Goal: Transaction & Acquisition: Download file/media

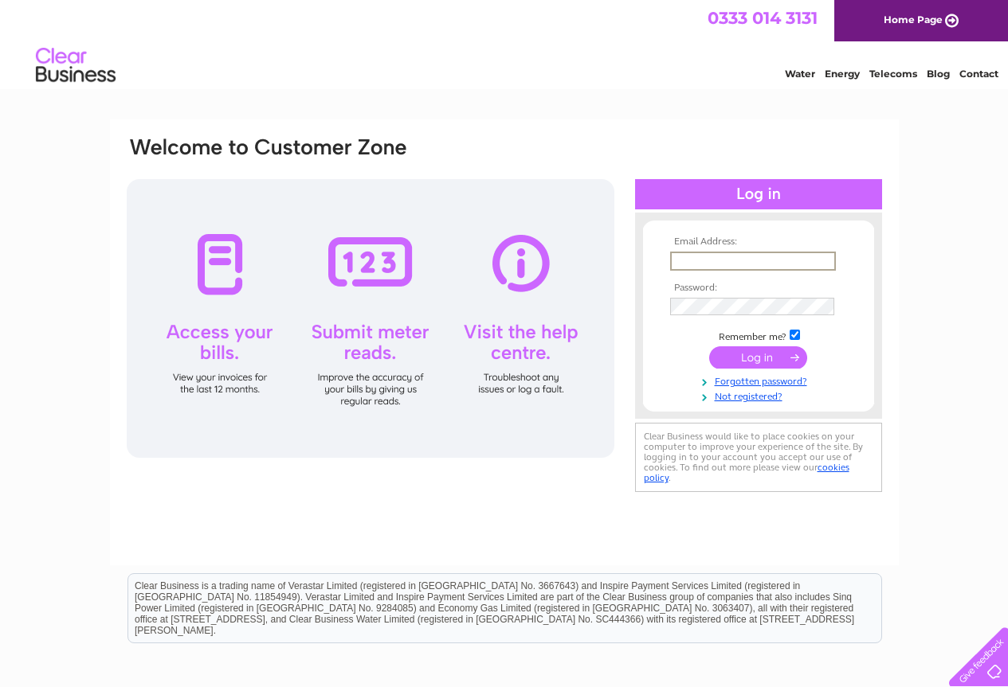
click at [715, 257] on input "text" at bounding box center [753, 261] width 166 height 19
type input "ratan1@hotmail.co.uk"
click at [757, 356] on input "submit" at bounding box center [758, 358] width 98 height 22
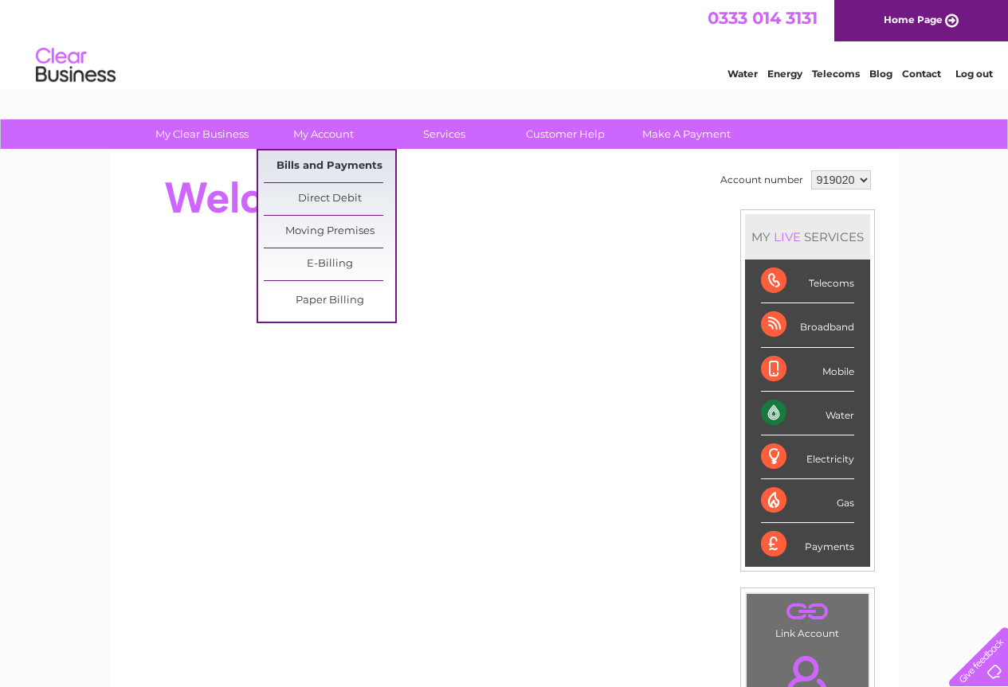
click at [317, 162] on link "Bills and Payments" at bounding box center [329, 167] width 131 height 32
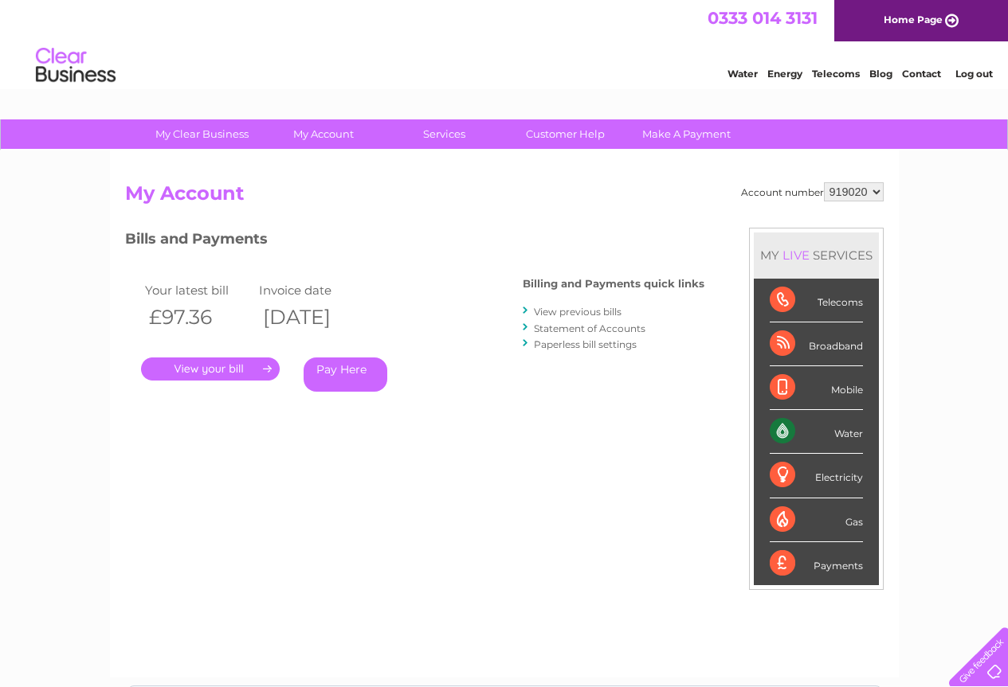
click at [237, 368] on link "." at bounding box center [210, 369] width 139 height 23
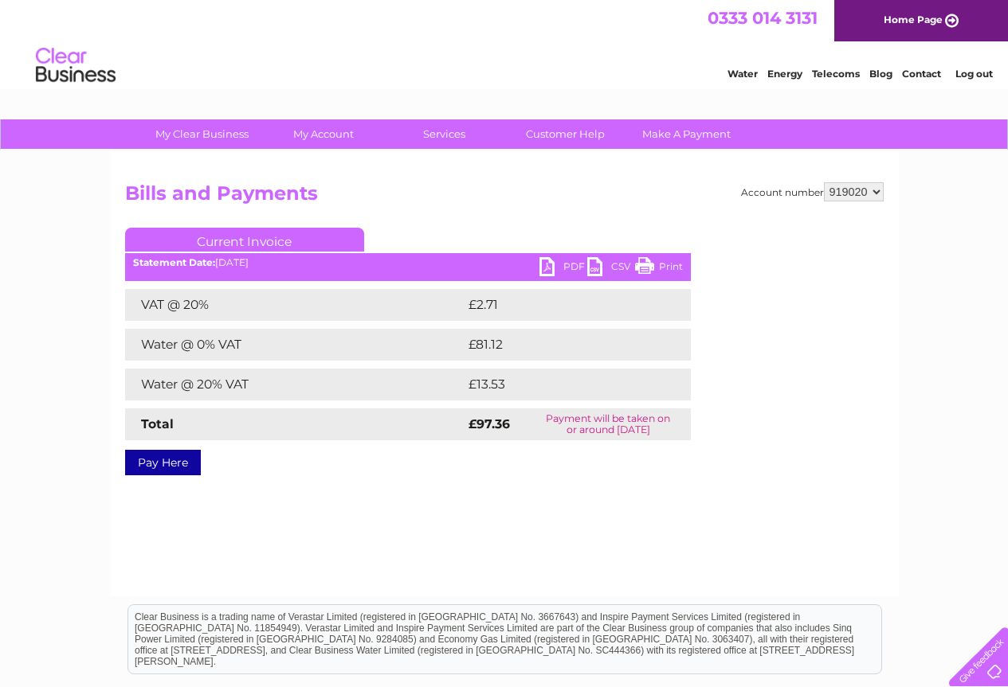
click at [555, 265] on link "PDF" at bounding box center [563, 268] width 48 height 23
click at [879, 191] on select "919020 919021 919022 919023 919024" at bounding box center [854, 191] width 60 height 19
select select "919021"
click at [824, 182] on select "919020 919021 919022 919023 919024" at bounding box center [854, 191] width 60 height 19
click at [548, 266] on link "PDF" at bounding box center [563, 268] width 48 height 23
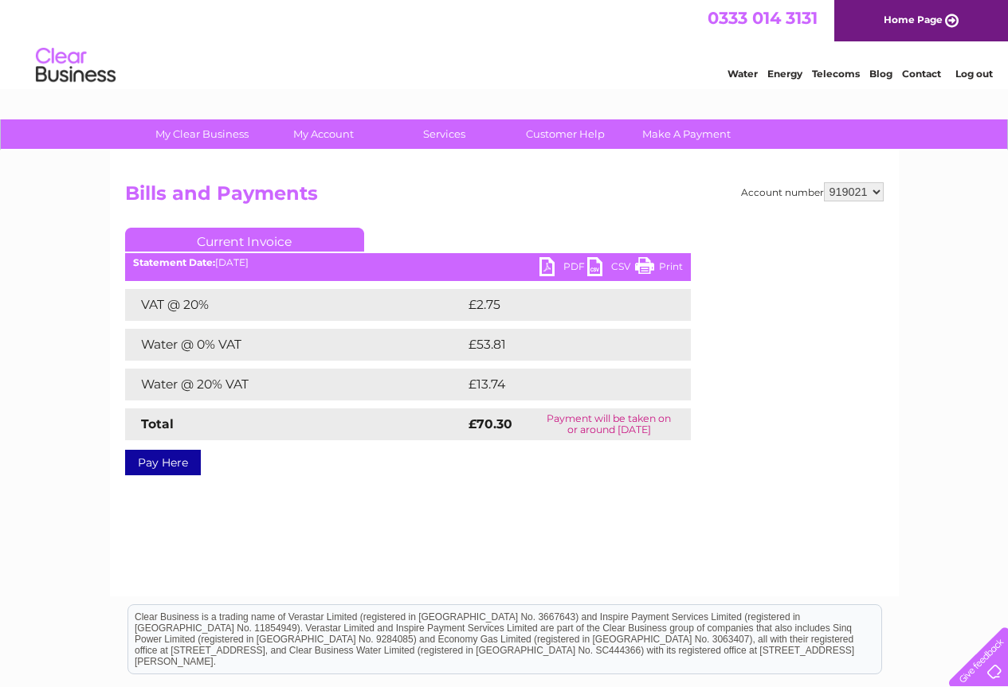
click at [876, 191] on select "919020 919021 919022 919023 919024" at bounding box center [854, 191] width 60 height 19
select select "919022"
click at [824, 182] on select "919020 919021 919022 919023 919024" at bounding box center [854, 191] width 60 height 19
click at [547, 265] on link "PDF" at bounding box center [563, 268] width 48 height 23
click at [881, 190] on select "919020 919021 919022 919023 919024" at bounding box center [854, 191] width 60 height 19
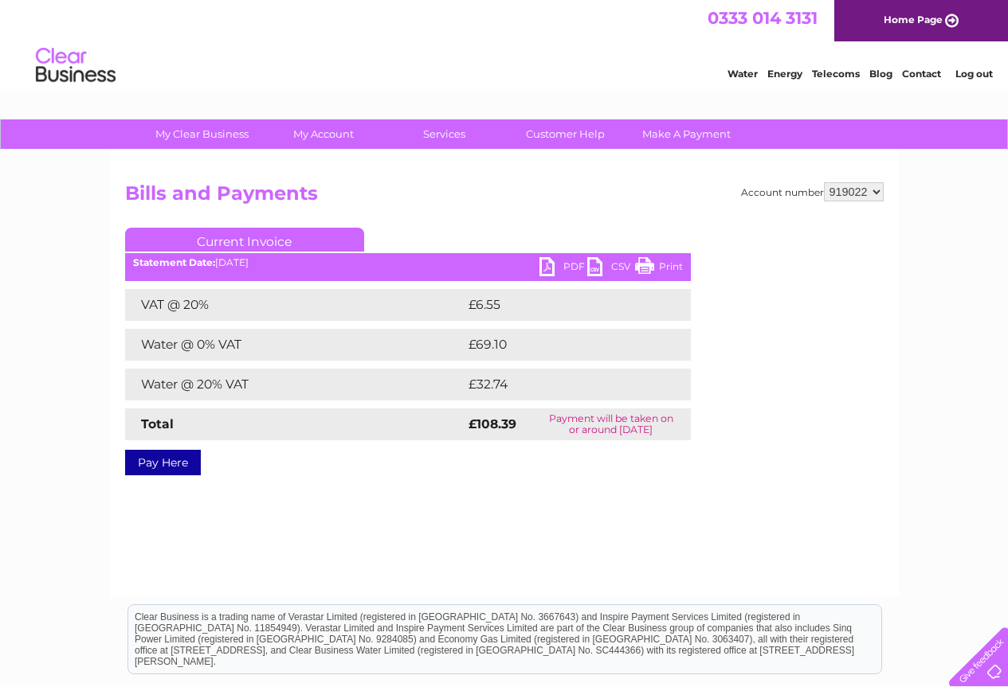
select select "919023"
click at [824, 182] on select "919020 919021 919022 919023 919024" at bounding box center [854, 191] width 60 height 19
click at [546, 263] on link "PDF" at bounding box center [563, 268] width 48 height 23
click at [875, 185] on select "919020 919021 919022 919023 919024" at bounding box center [854, 191] width 60 height 19
select select "919024"
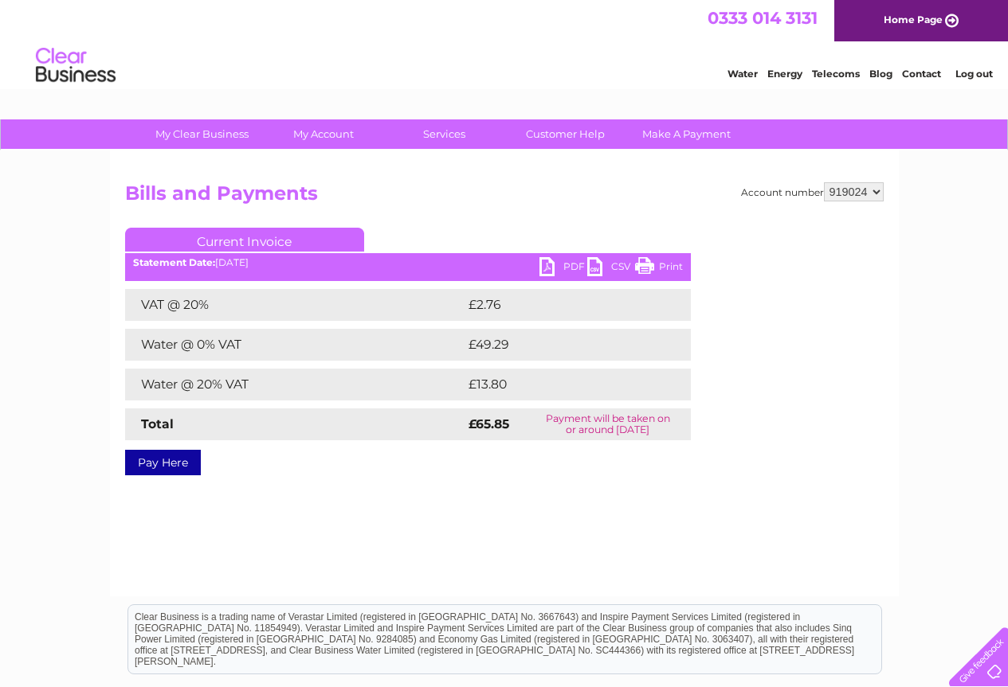
click at [824, 182] on select "919020 919021 919022 919023 919024" at bounding box center [854, 191] width 60 height 19
click at [566, 264] on link "PDF" at bounding box center [563, 268] width 48 height 23
